Goal: Transaction & Acquisition: Book appointment/travel/reservation

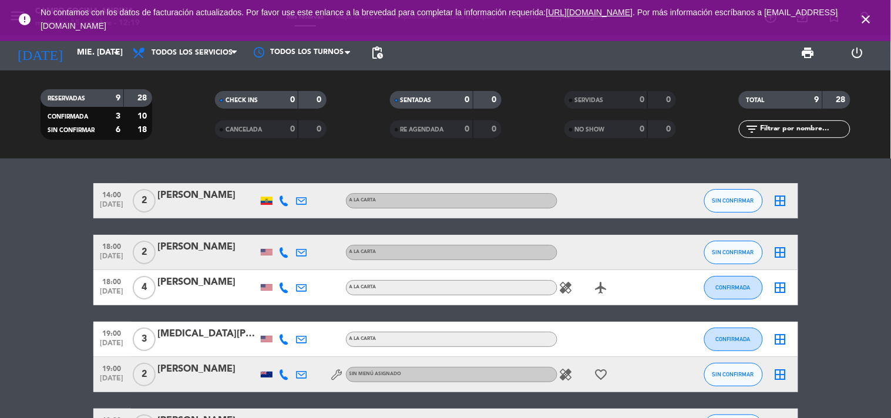
click at [25, 291] on bookings-row "14:00 [DATE] 2 [PERSON_NAME] A [PERSON_NAME] SIN CONFIRMAR border_all 18:00 [DA…" at bounding box center [445, 383] width 891 height 400
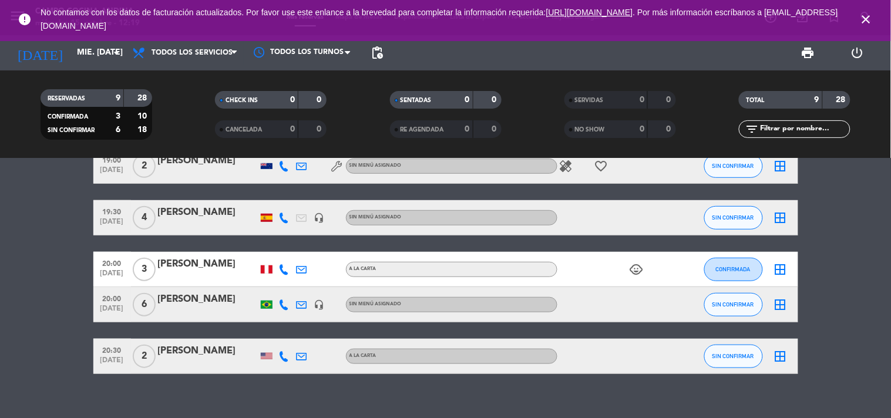
scroll to position [223, 0]
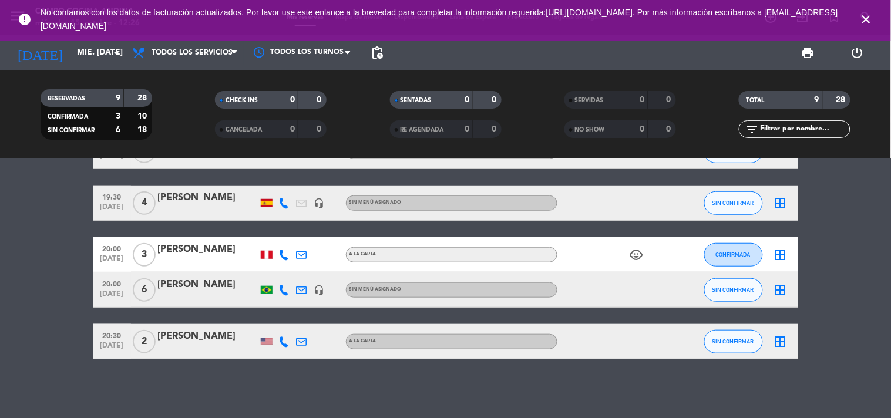
click at [858, 212] on bookings-row "14:00 [DATE] 2 [PERSON_NAME] A [PERSON_NAME] SIN CONFIRMAR border_all 18:00 [DA…" at bounding box center [445, 160] width 891 height 400
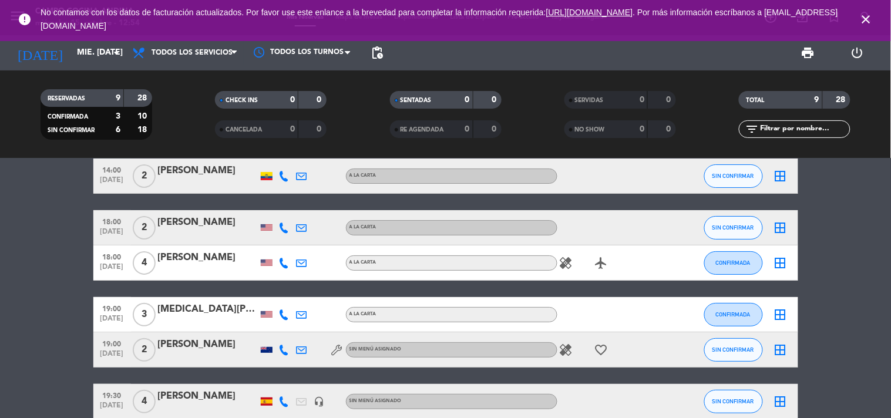
scroll to position [0, 0]
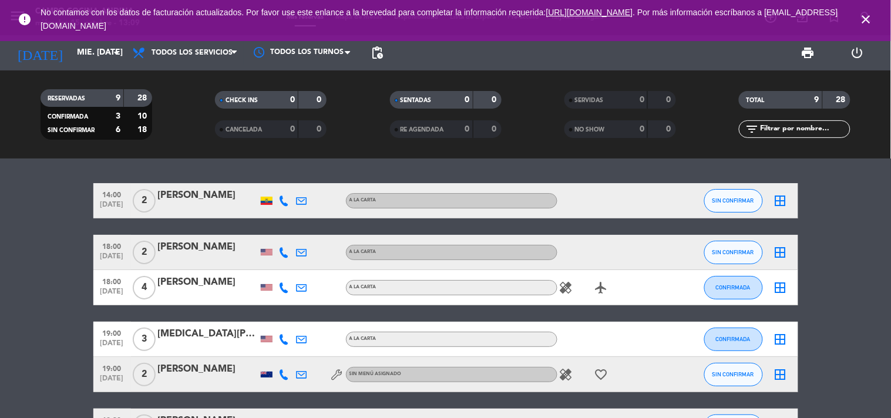
click at [862, 19] on icon "close" at bounding box center [867, 19] width 14 height 14
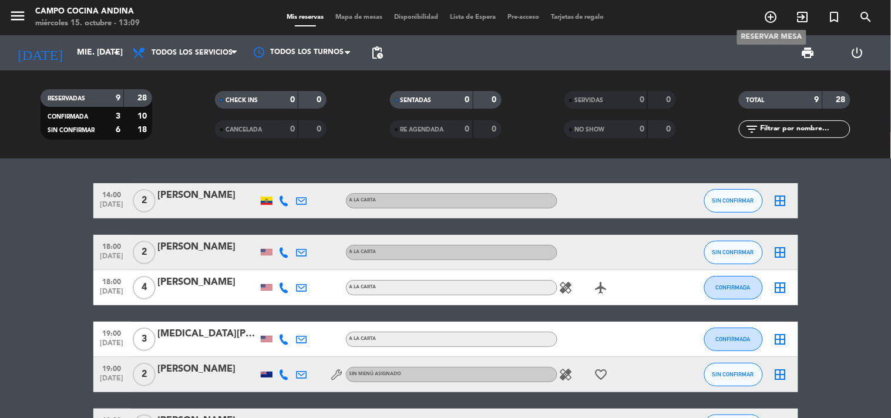
click at [777, 24] on icon "add_circle_outline" at bounding box center [771, 17] width 14 height 14
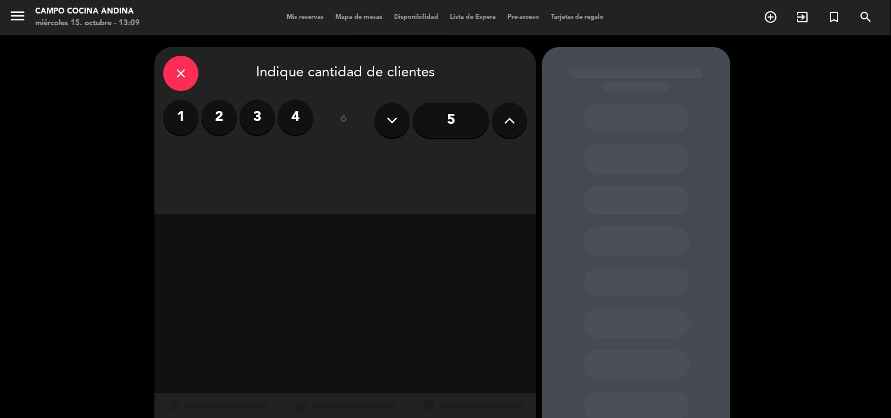
click at [291, 120] on label "4" at bounding box center [295, 117] width 35 height 35
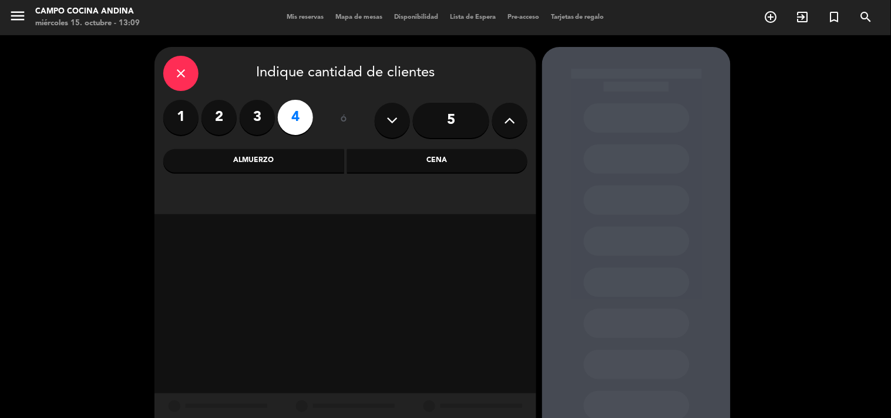
click at [292, 156] on div "Almuerzo" at bounding box center [253, 161] width 181 height 24
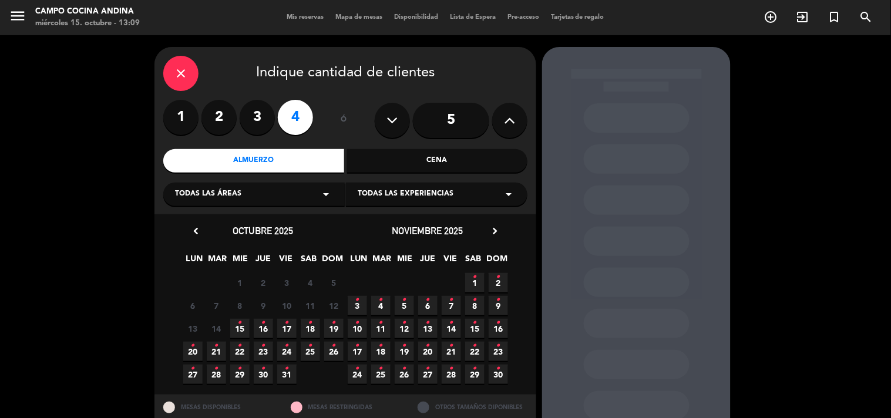
click at [243, 330] on span "15 •" at bounding box center [239, 328] width 19 height 19
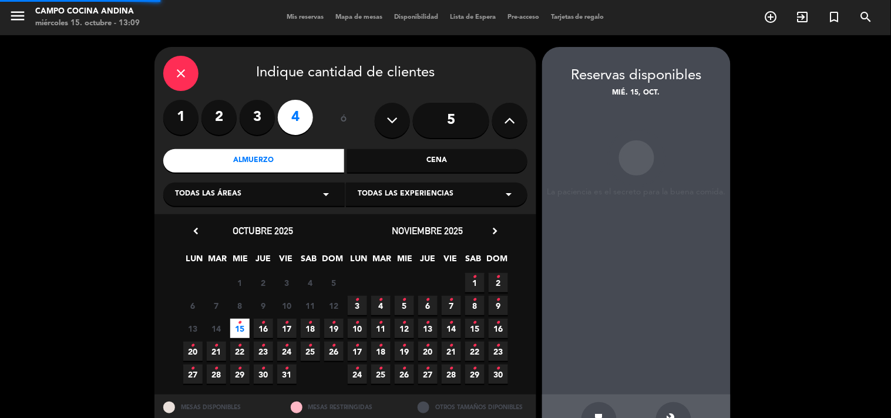
scroll to position [38, 0]
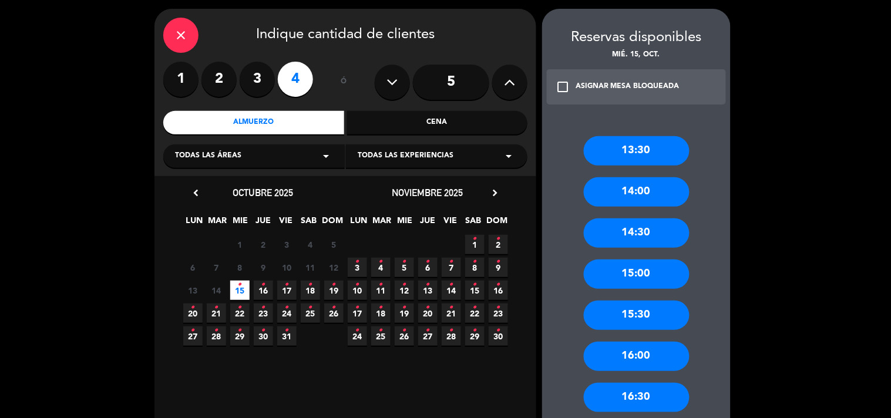
click at [657, 147] on div "13:30" at bounding box center [637, 150] width 106 height 29
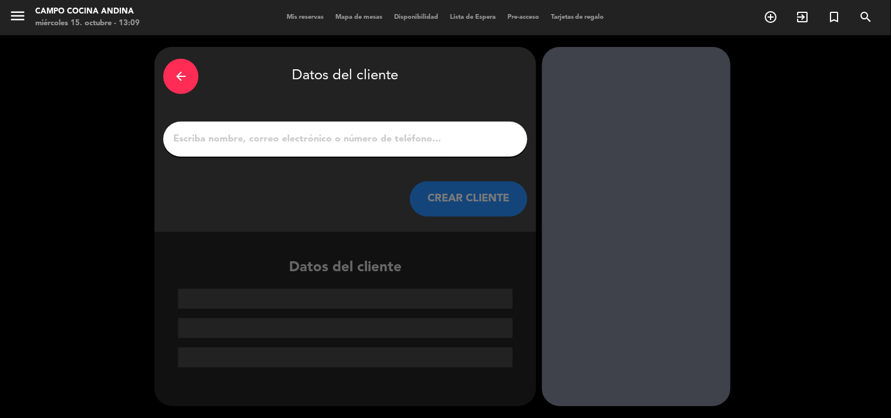
scroll to position [0, 0]
click at [296, 142] on input "1" at bounding box center [345, 139] width 347 height 16
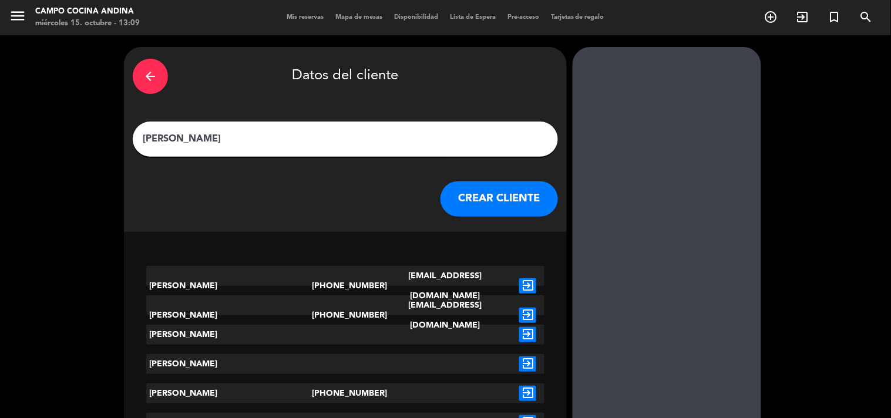
type input "[PERSON_NAME]"
click at [449, 204] on button "CREAR CLIENTE" at bounding box center [500, 199] width 118 height 35
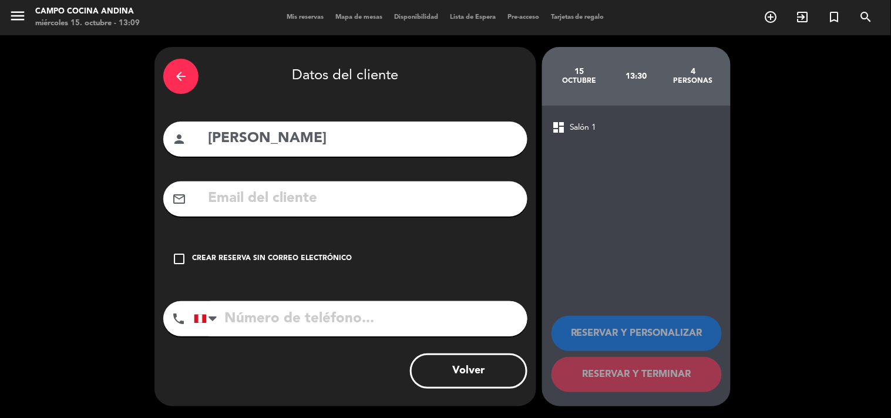
click at [174, 255] on icon "check_box_outline_blank" at bounding box center [179, 259] width 14 height 14
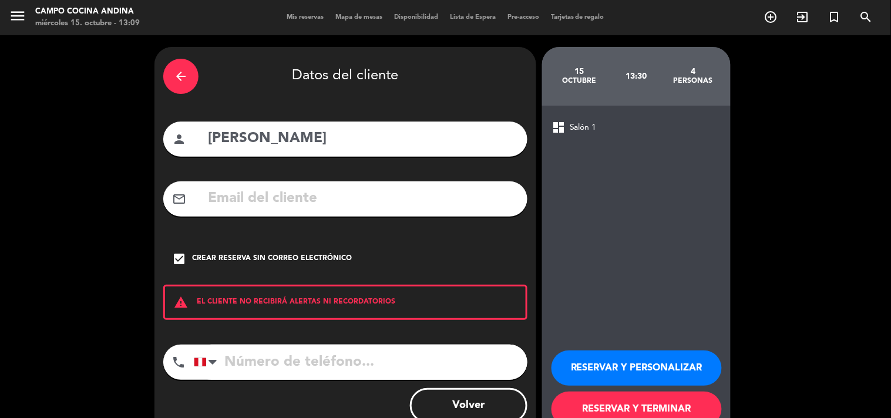
click at [282, 369] on input "tel" at bounding box center [361, 362] width 334 height 35
type input "932460686"
click at [688, 398] on button "RESERVAR Y TERMINAR" at bounding box center [637, 409] width 170 height 35
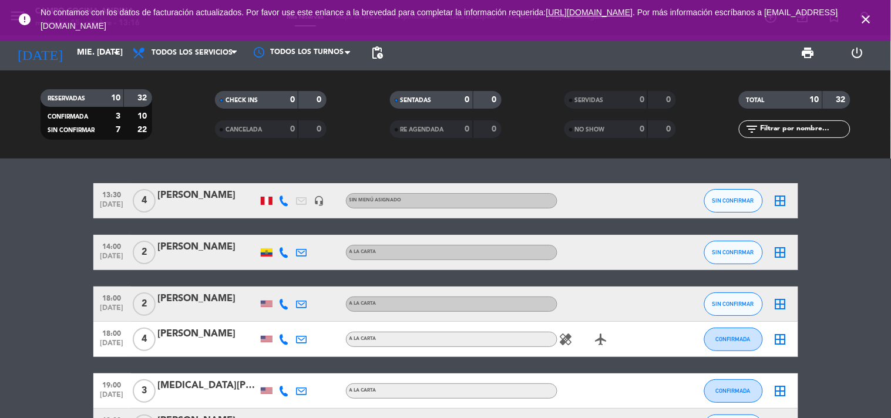
click at [852, 257] on bookings-row "13:30 [DATE] 4 [PERSON_NAME] headset_mic Sin menú asignado SIN CONFIRMAR border…" at bounding box center [445, 408] width 891 height 451
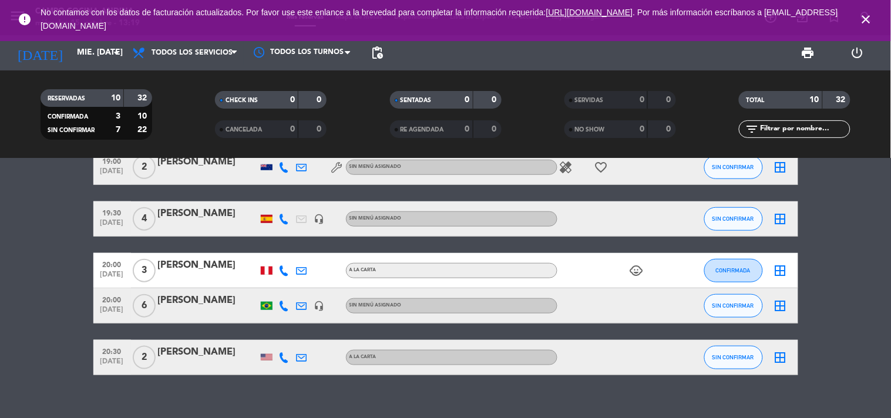
scroll to position [274, 0]
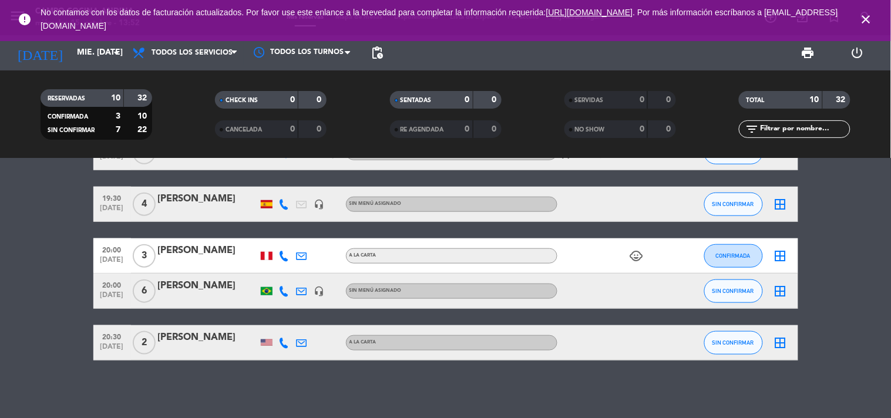
click at [855, 282] on bookings-row "13:30 [DATE] 4 [PERSON_NAME] headset_mic Sin menú asignado SIN CONFIRMAR border…" at bounding box center [445, 135] width 891 height 451
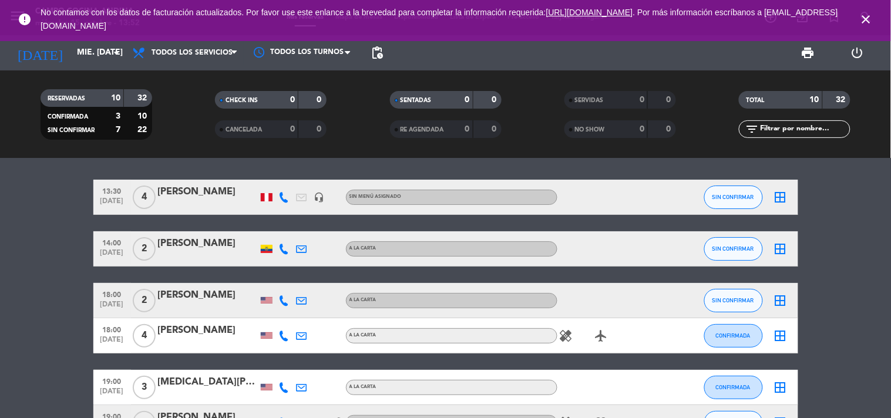
scroll to position [0, 0]
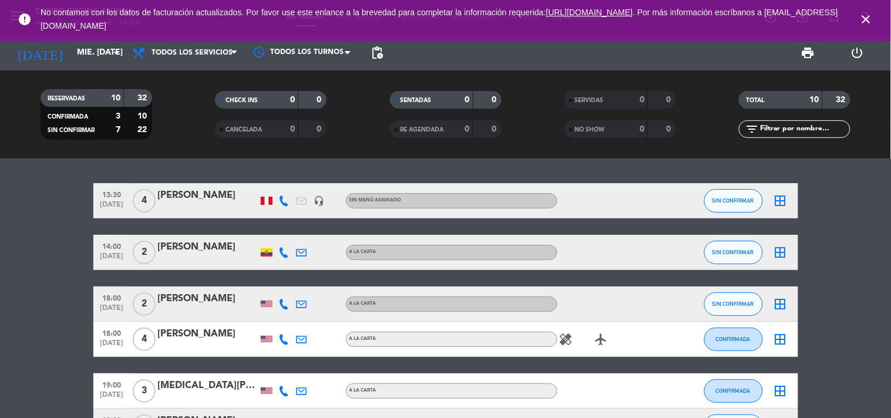
click at [71, 269] on bookings-row "13:30 [DATE] 4 [PERSON_NAME] headset_mic Sin menú asignado SIN CONFIRMAR border…" at bounding box center [445, 408] width 891 height 451
